Goal: Transaction & Acquisition: Purchase product/service

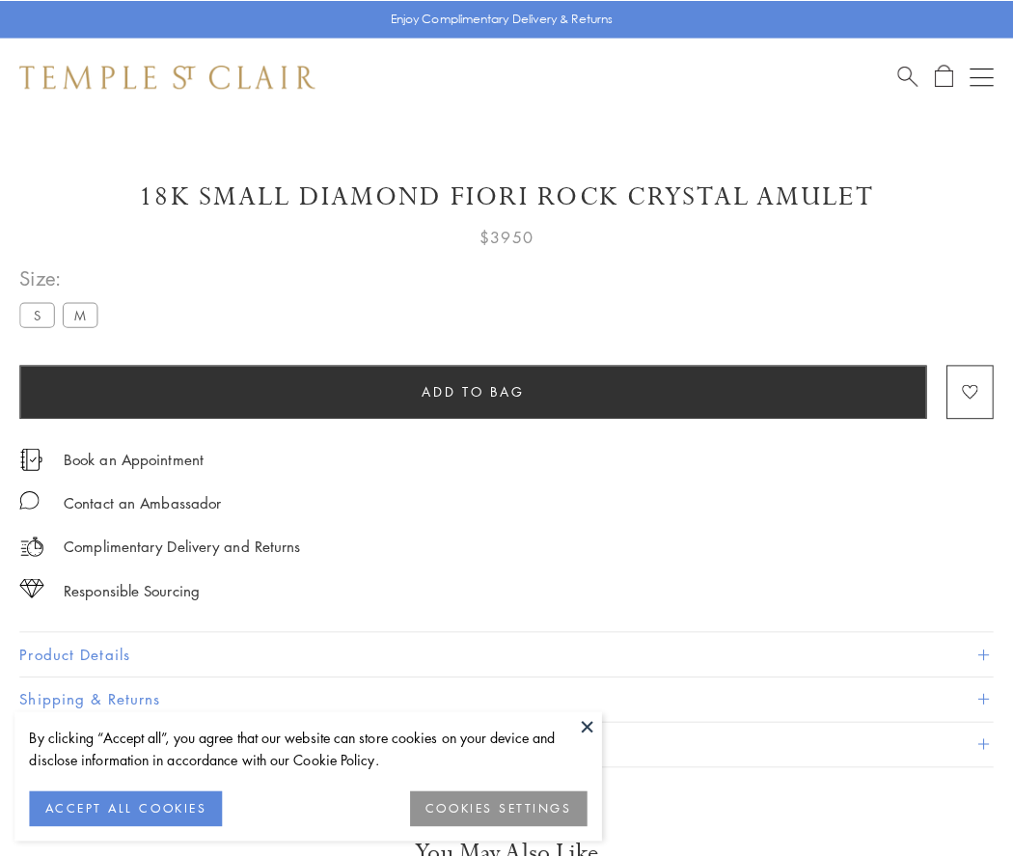
scroll to position [97, 0]
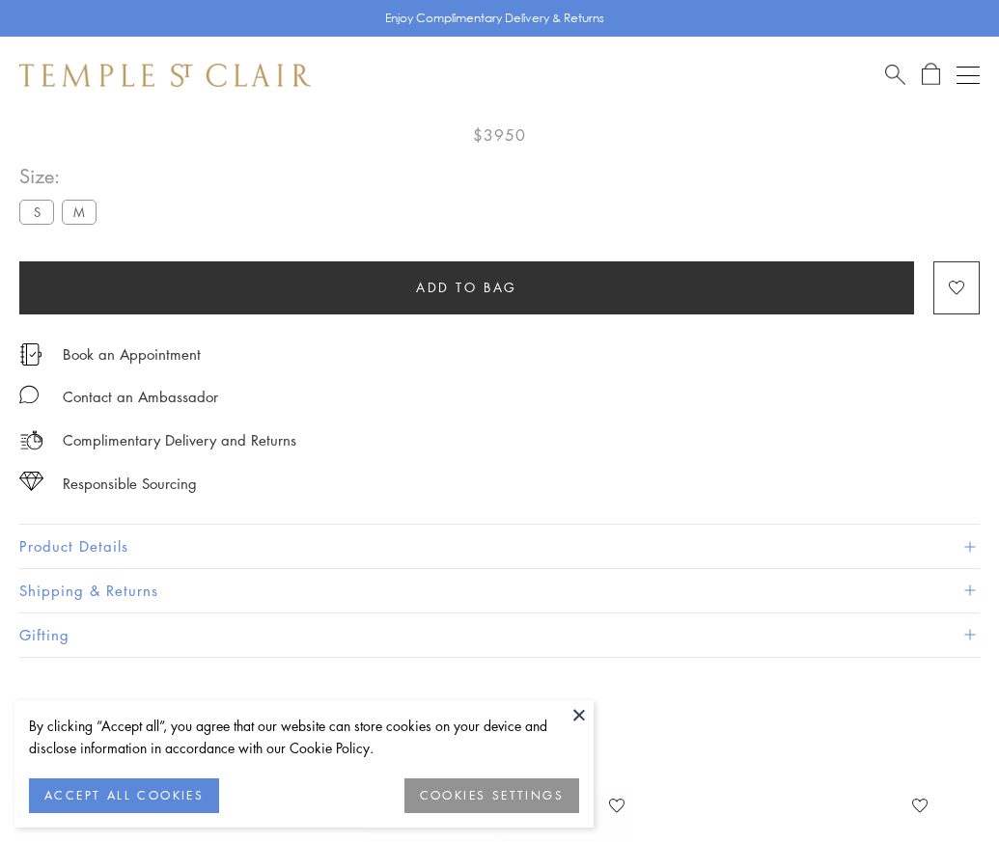
click at [466, 287] on span "Add to bag" at bounding box center [466, 287] width 101 height 21
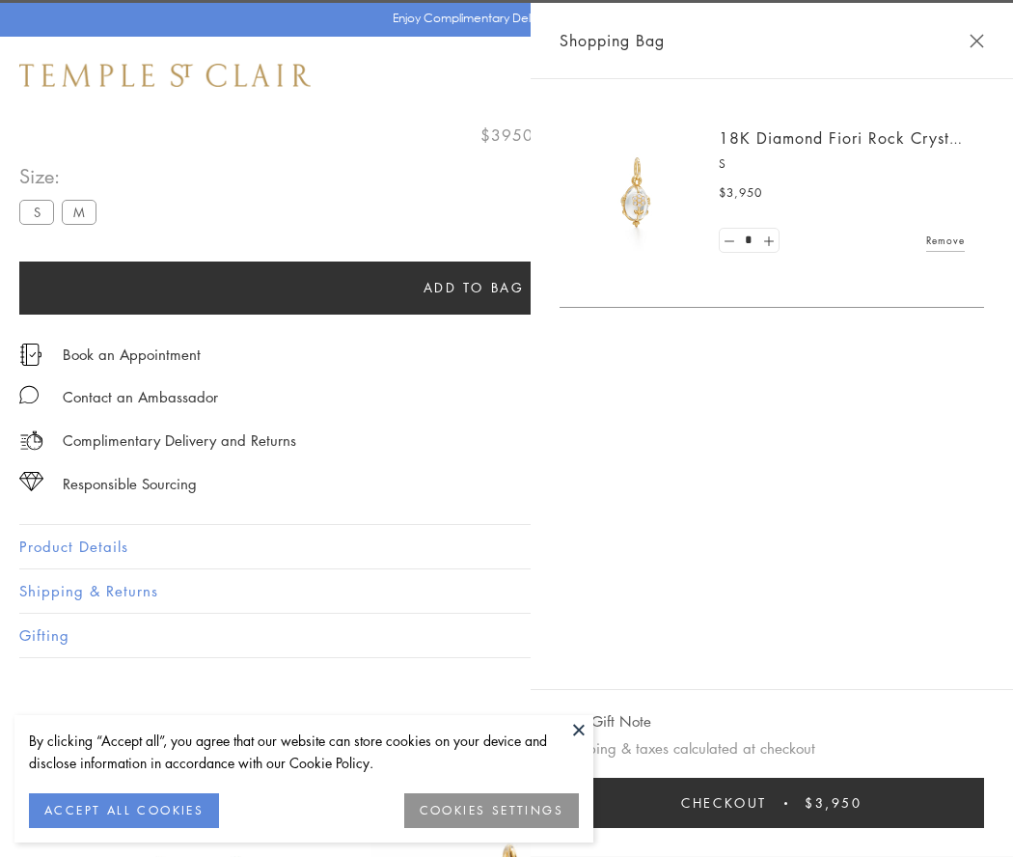
click at [777, 803] on button "Checkout $3,950" at bounding box center [772, 803] width 425 height 50
